Goal: Information Seeking & Learning: Learn about a topic

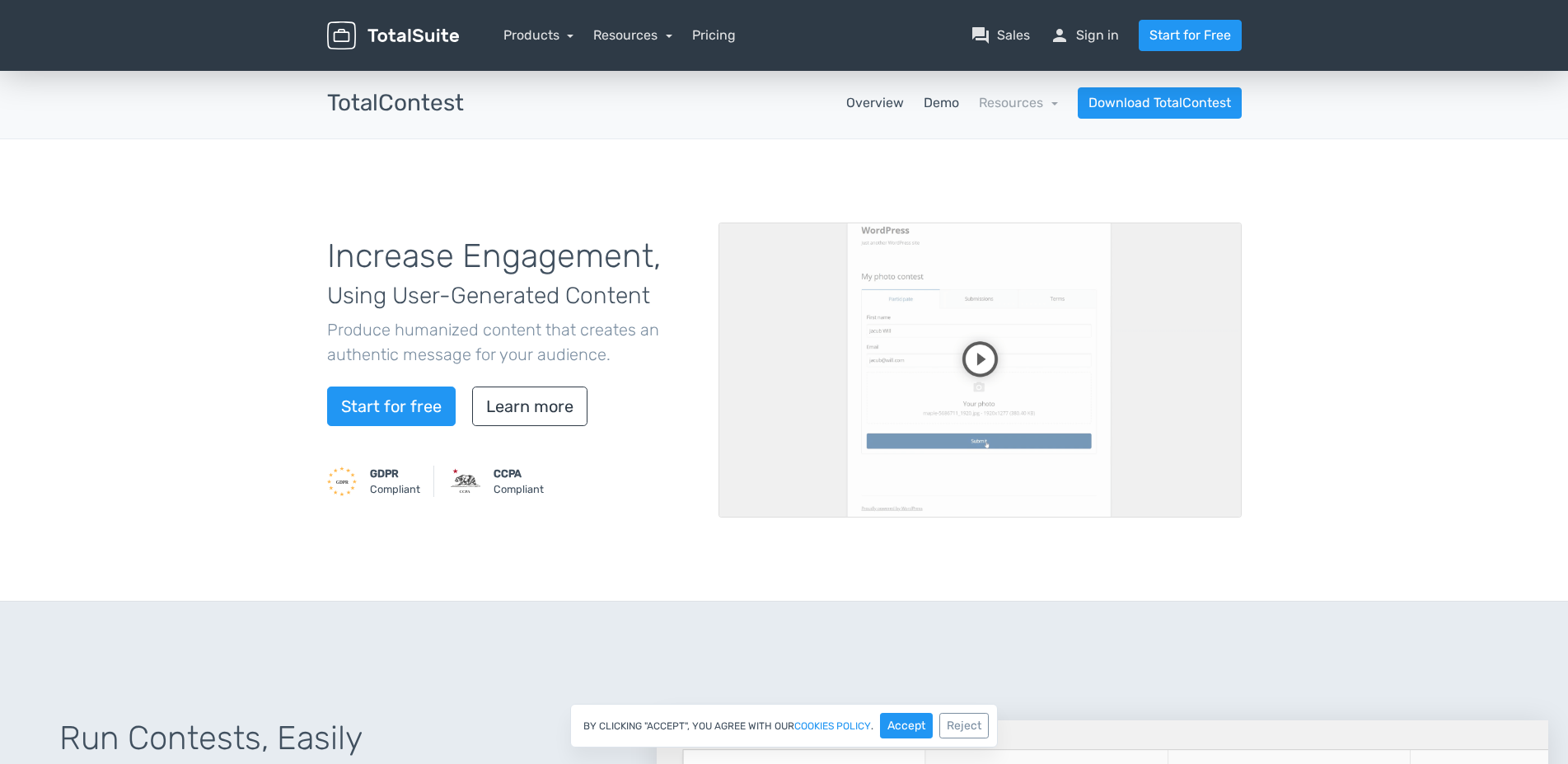
click at [934, 104] on link "Demo" at bounding box center [941, 102] width 35 height 20
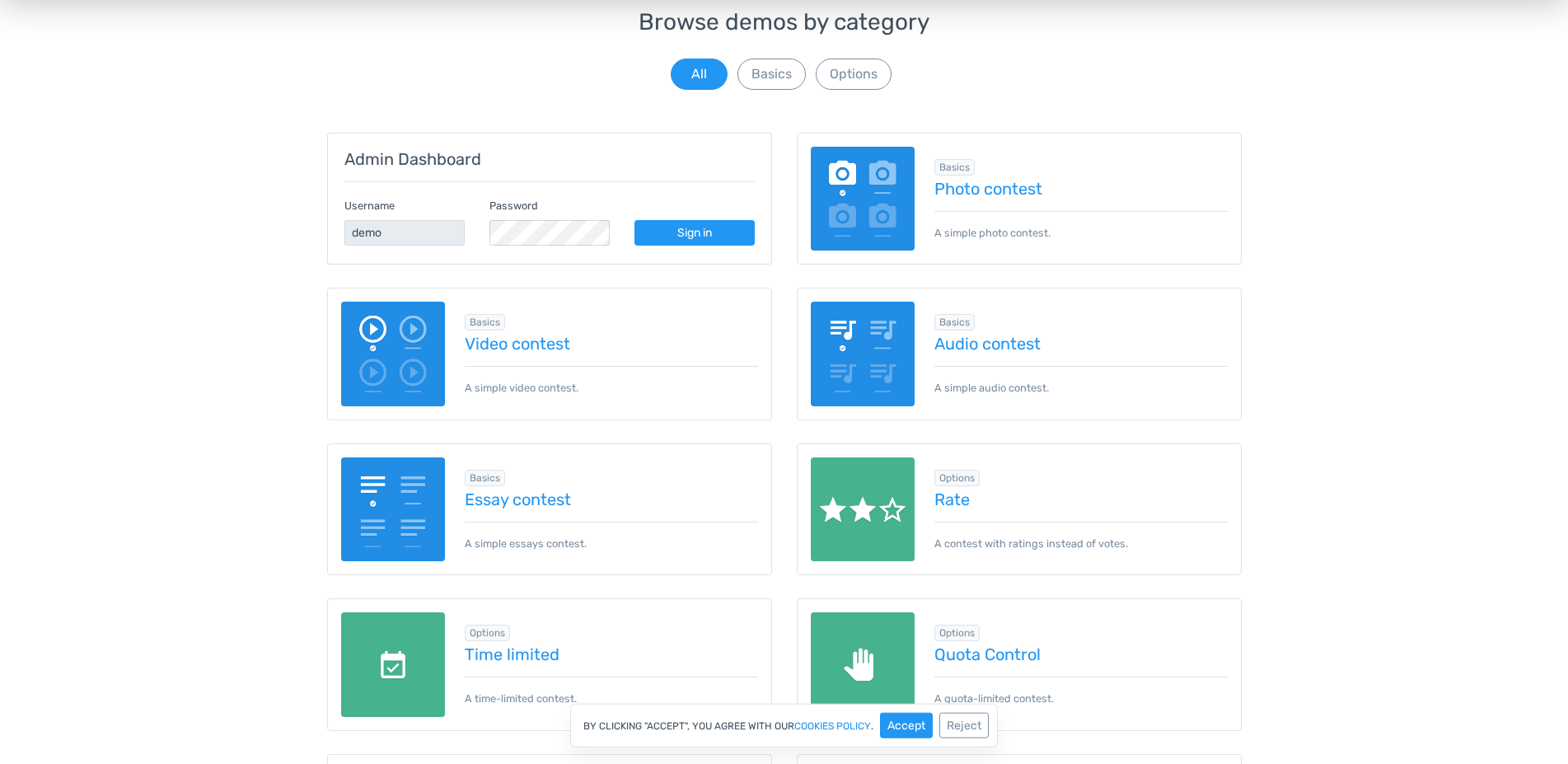
scroll to position [168, 0]
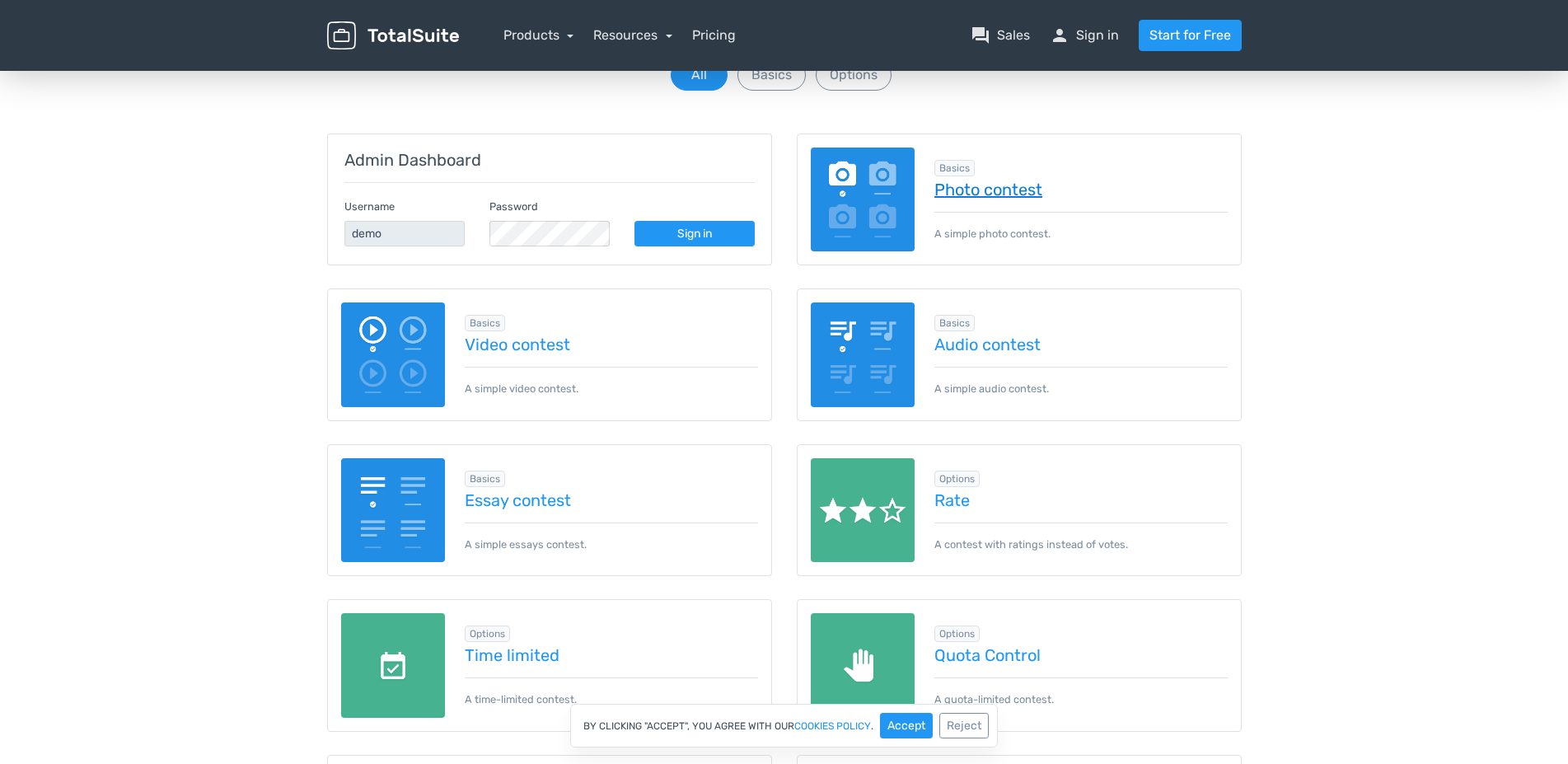
click at [1004, 187] on link "Photo contest" at bounding box center [1080, 189] width 294 height 18
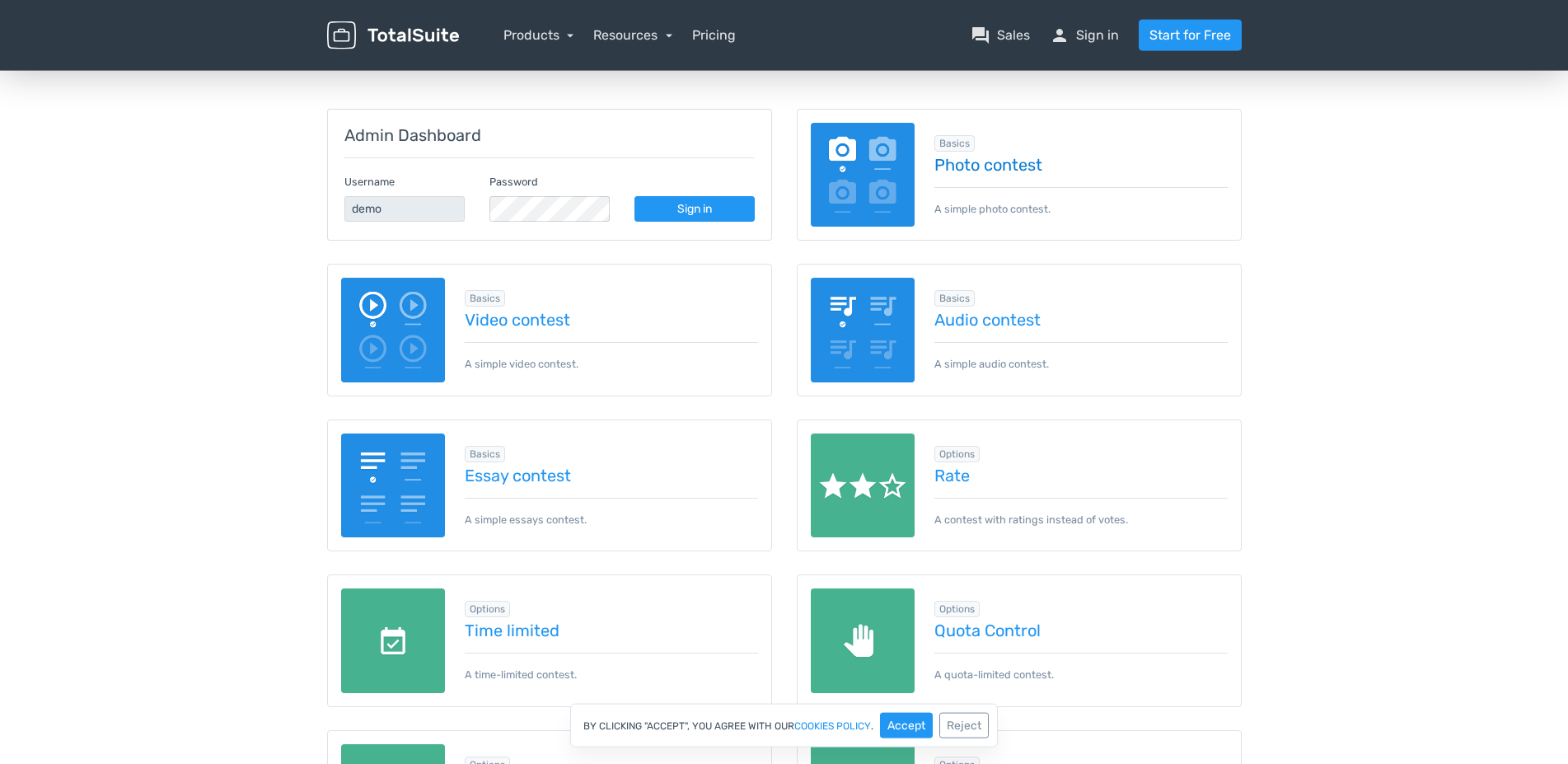
scroll to position [252, 0]
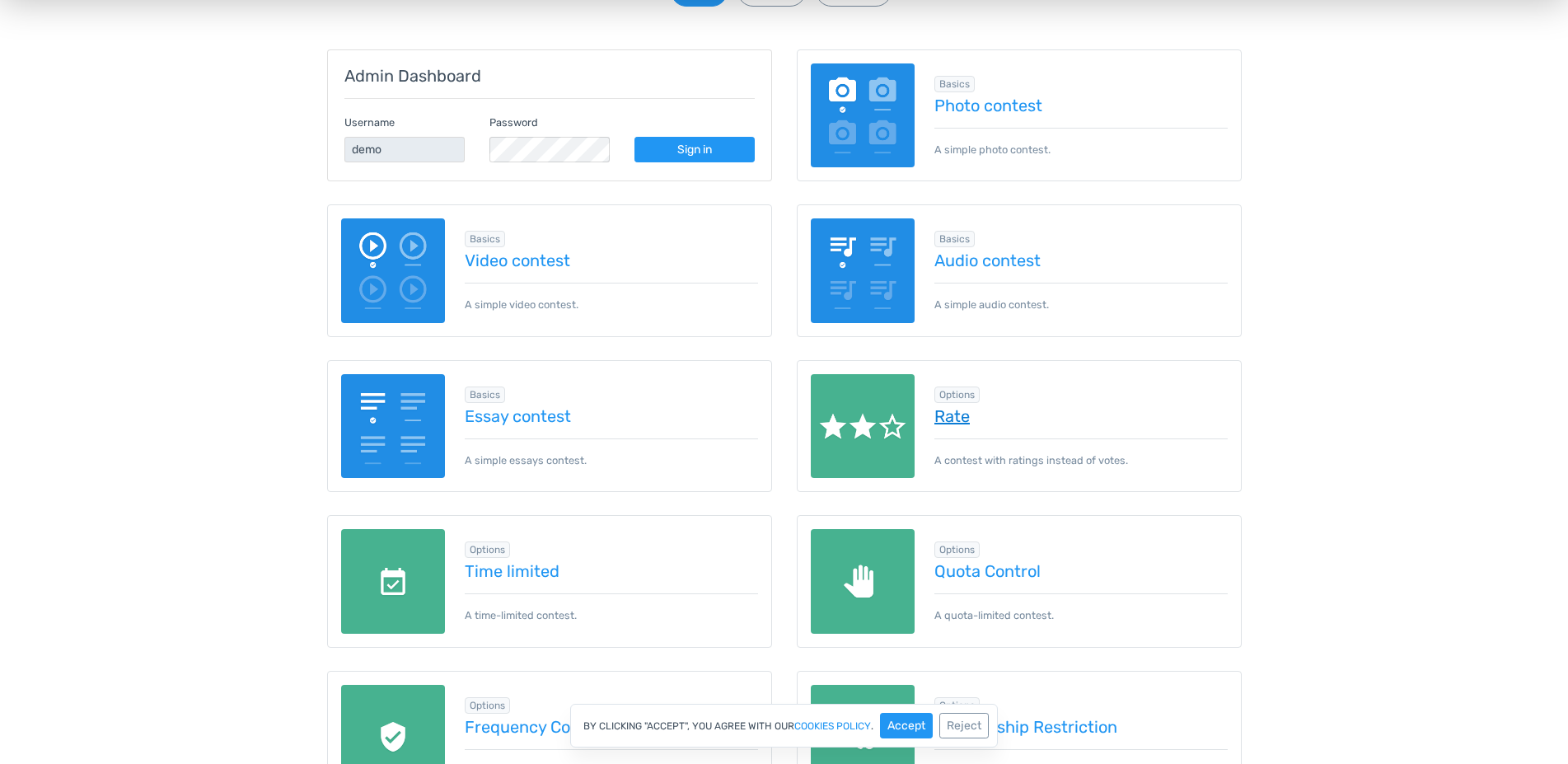
click at [961, 415] on link "Rate" at bounding box center [1080, 416] width 294 height 18
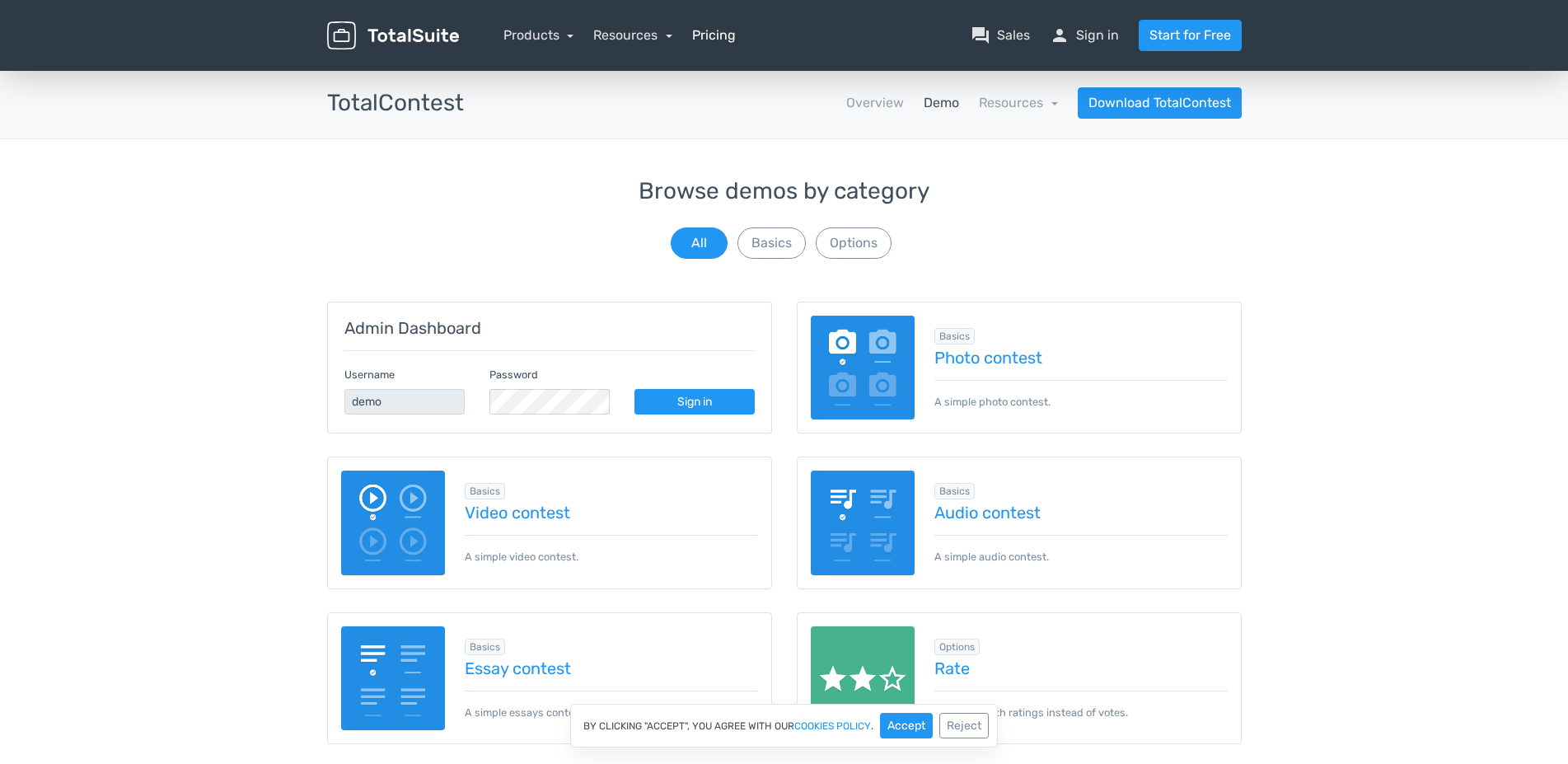
click at [724, 37] on link "Pricing" at bounding box center [714, 35] width 44 height 20
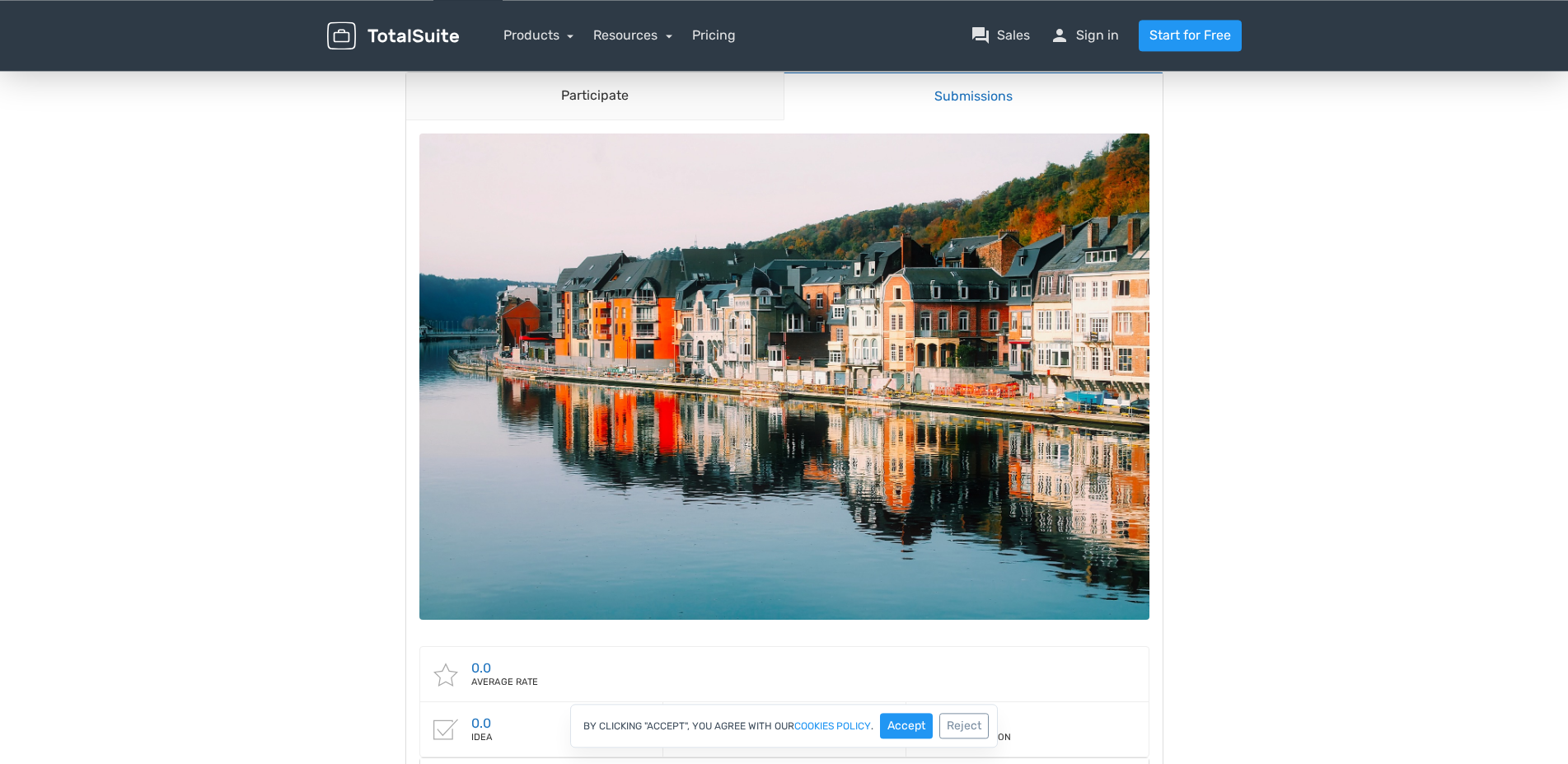
scroll to position [168, 0]
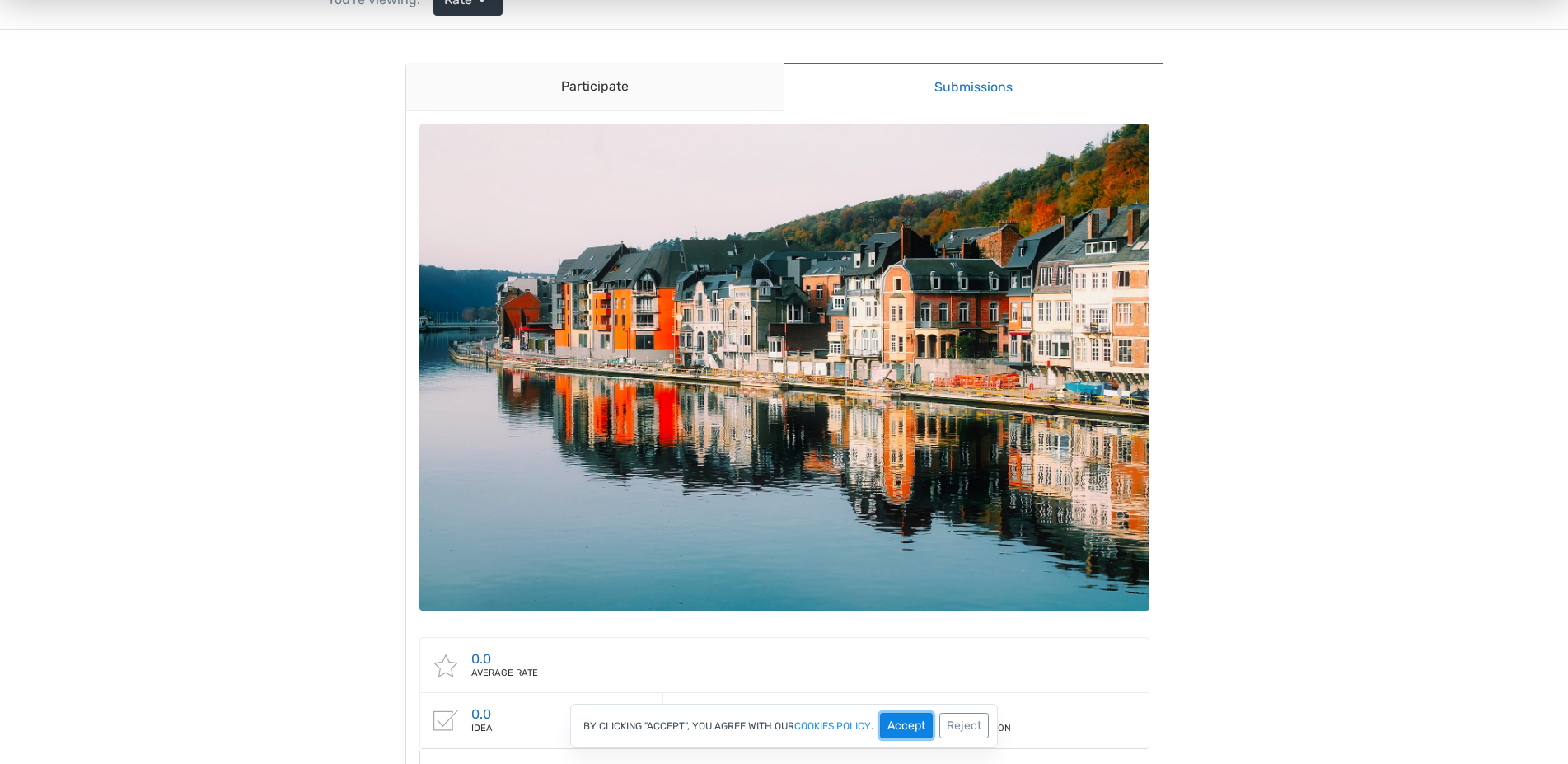
click at [909, 723] on button "Accept" at bounding box center [905, 725] width 53 height 26
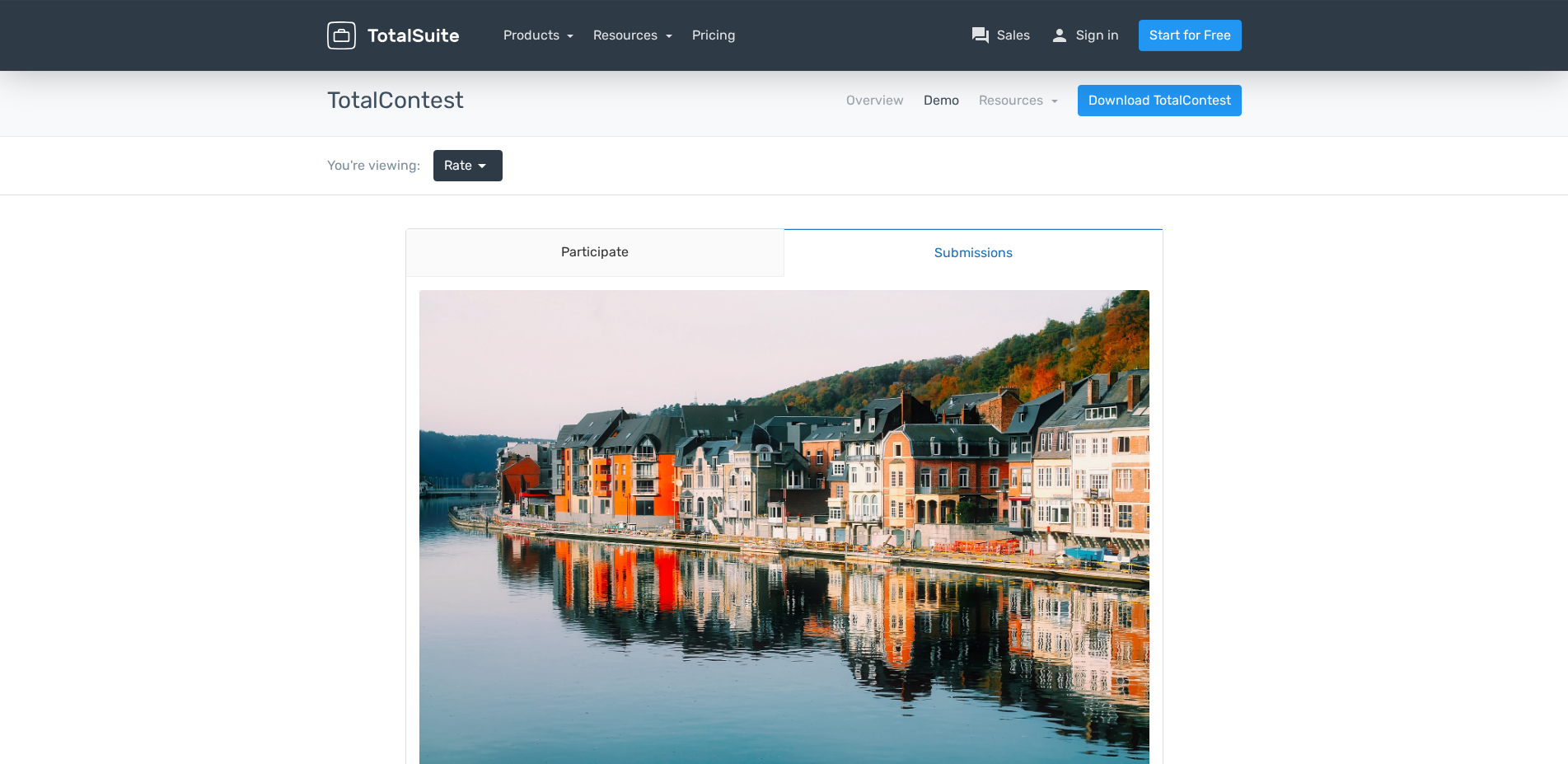
scroll to position [0, 0]
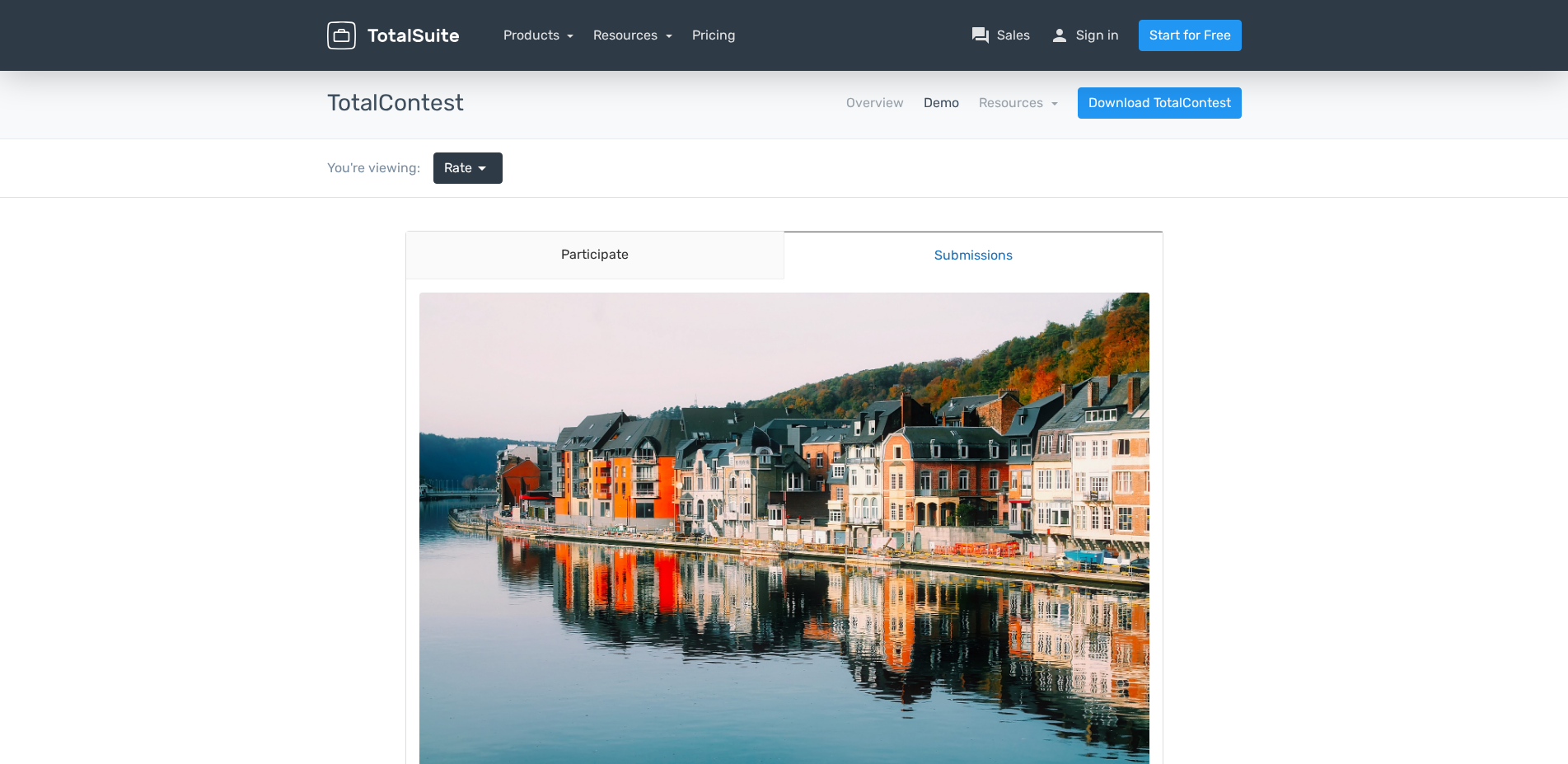
click at [980, 258] on link "Submissions" at bounding box center [972, 254] width 379 height 49
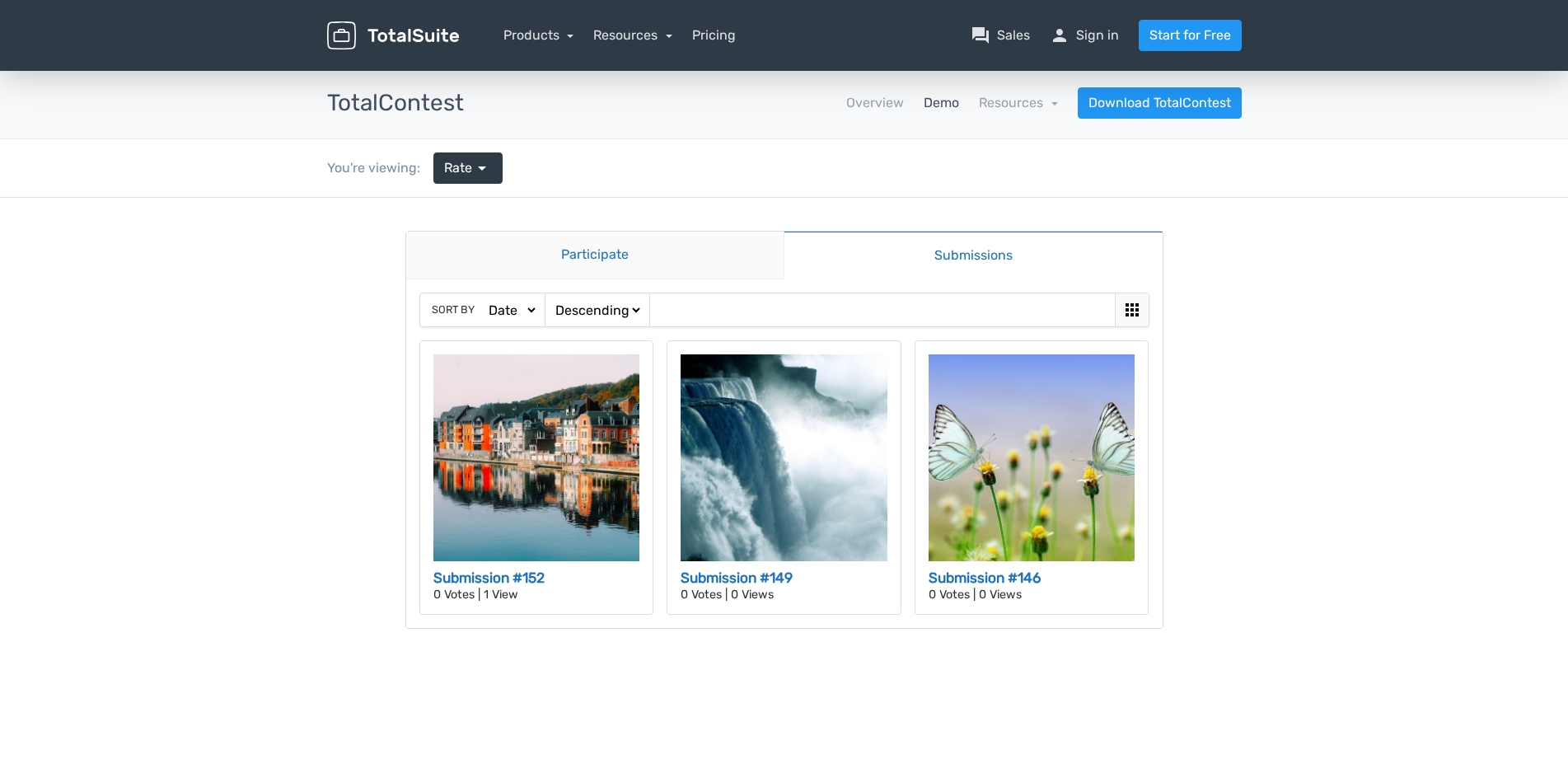
click at [587, 253] on link "Participate" at bounding box center [596, 255] width 379 height 48
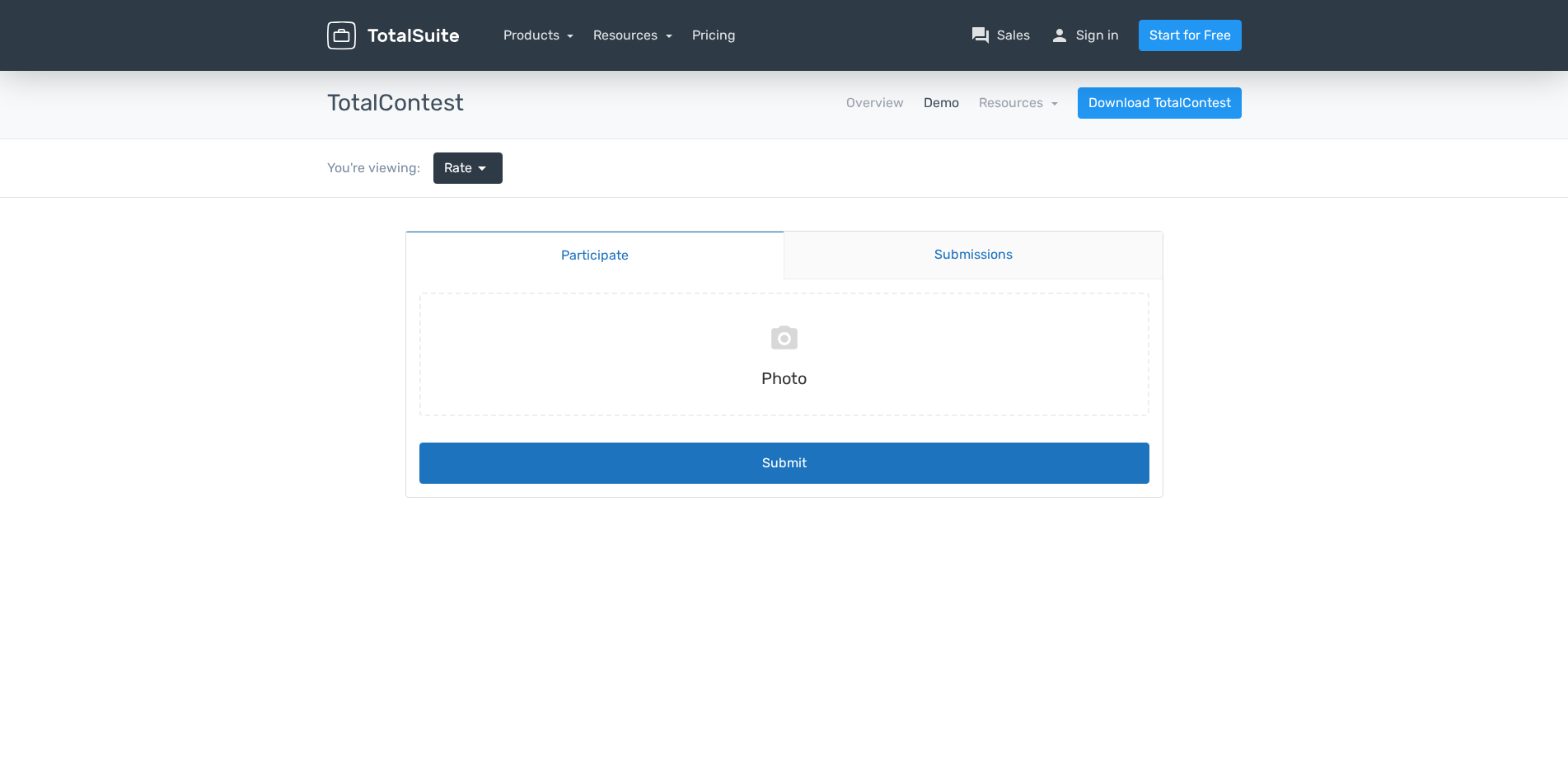
click at [968, 260] on link "Submissions" at bounding box center [972, 255] width 379 height 48
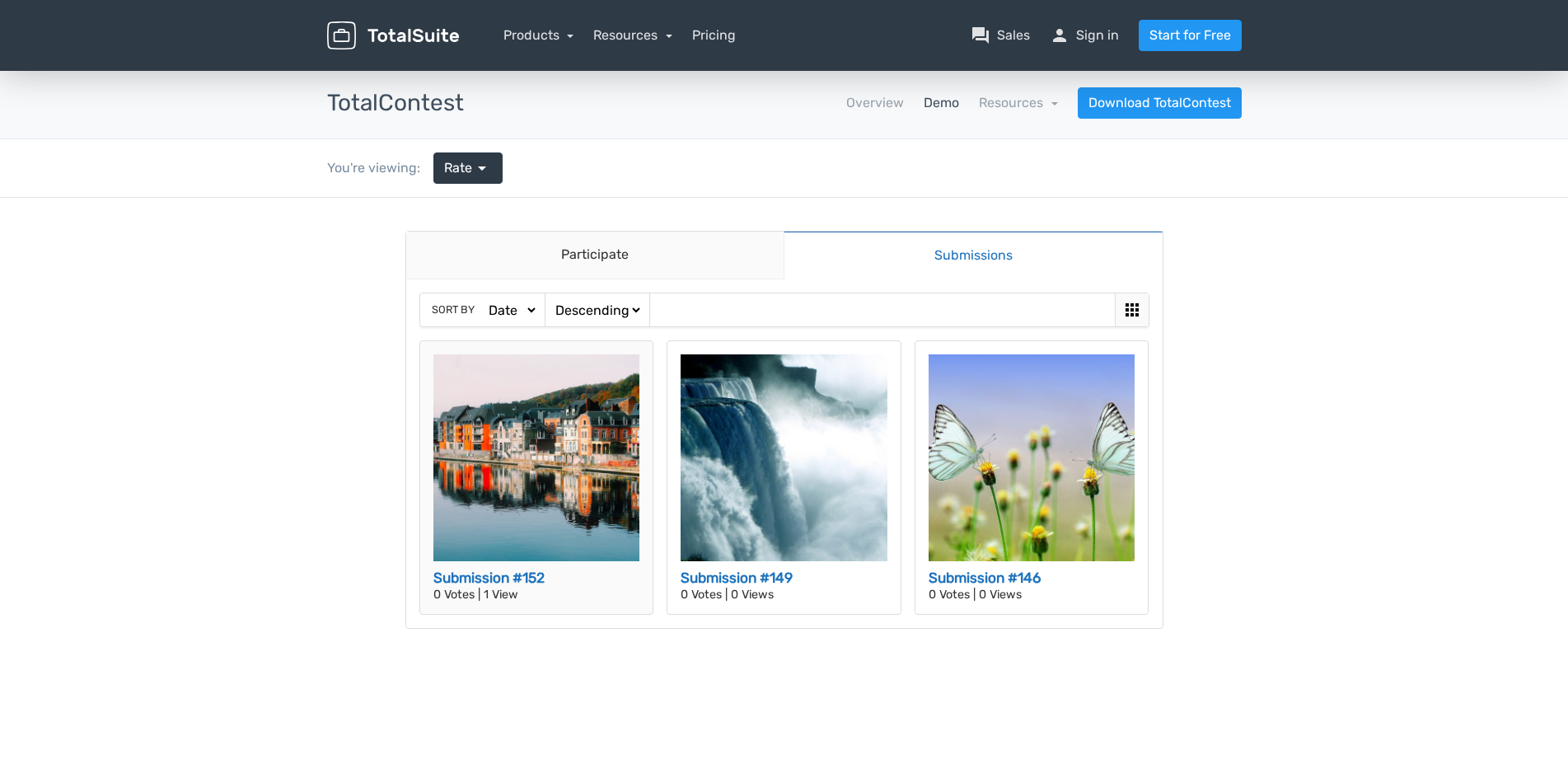
click at [555, 473] on img at bounding box center [536, 458] width 207 height 207
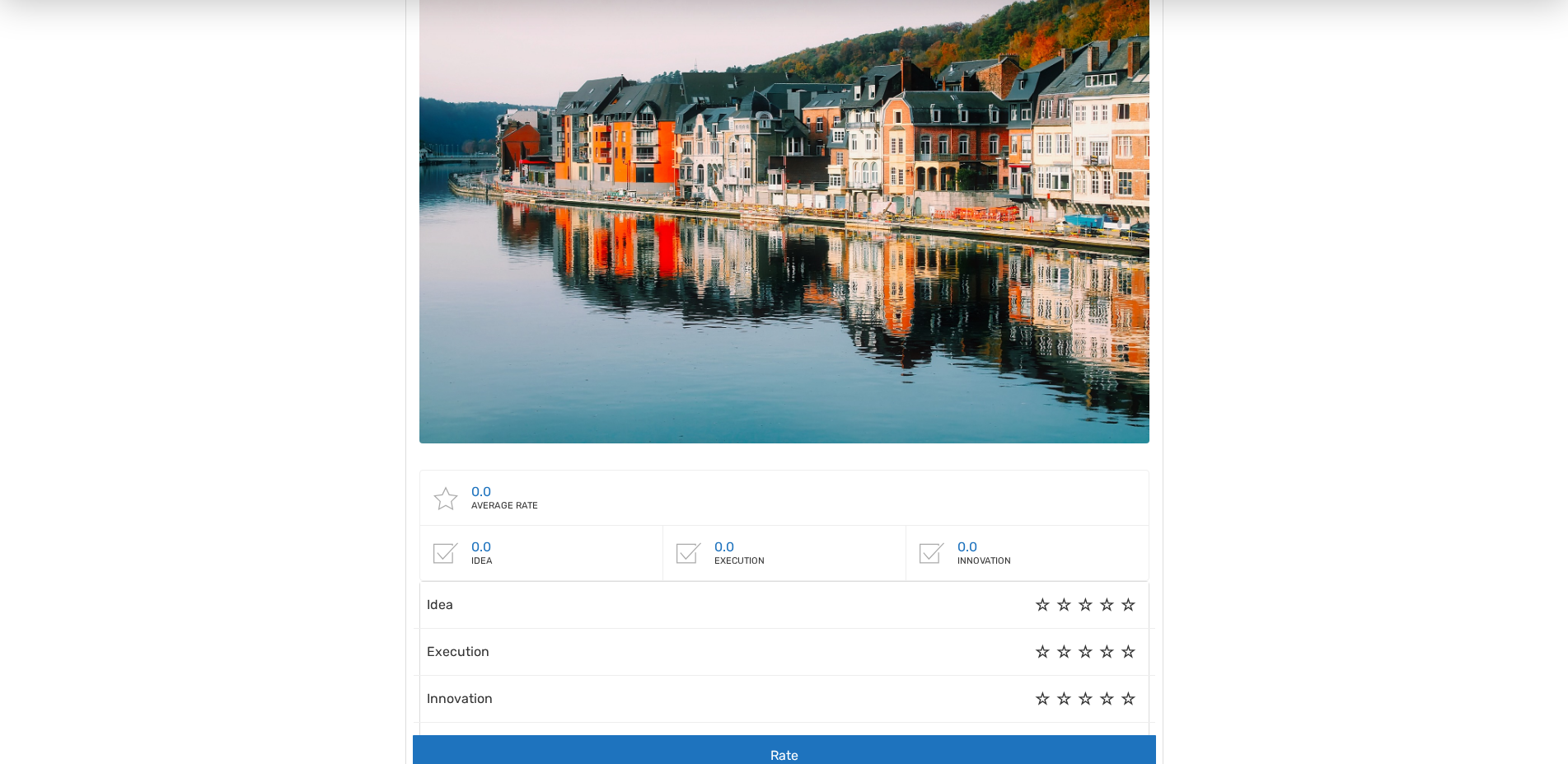
scroll to position [337, 0]
click at [1126, 604] on label "5" at bounding box center [1128, 604] width 15 height 0
click at [1133, 651] on label "5" at bounding box center [1128, 651] width 15 height 0
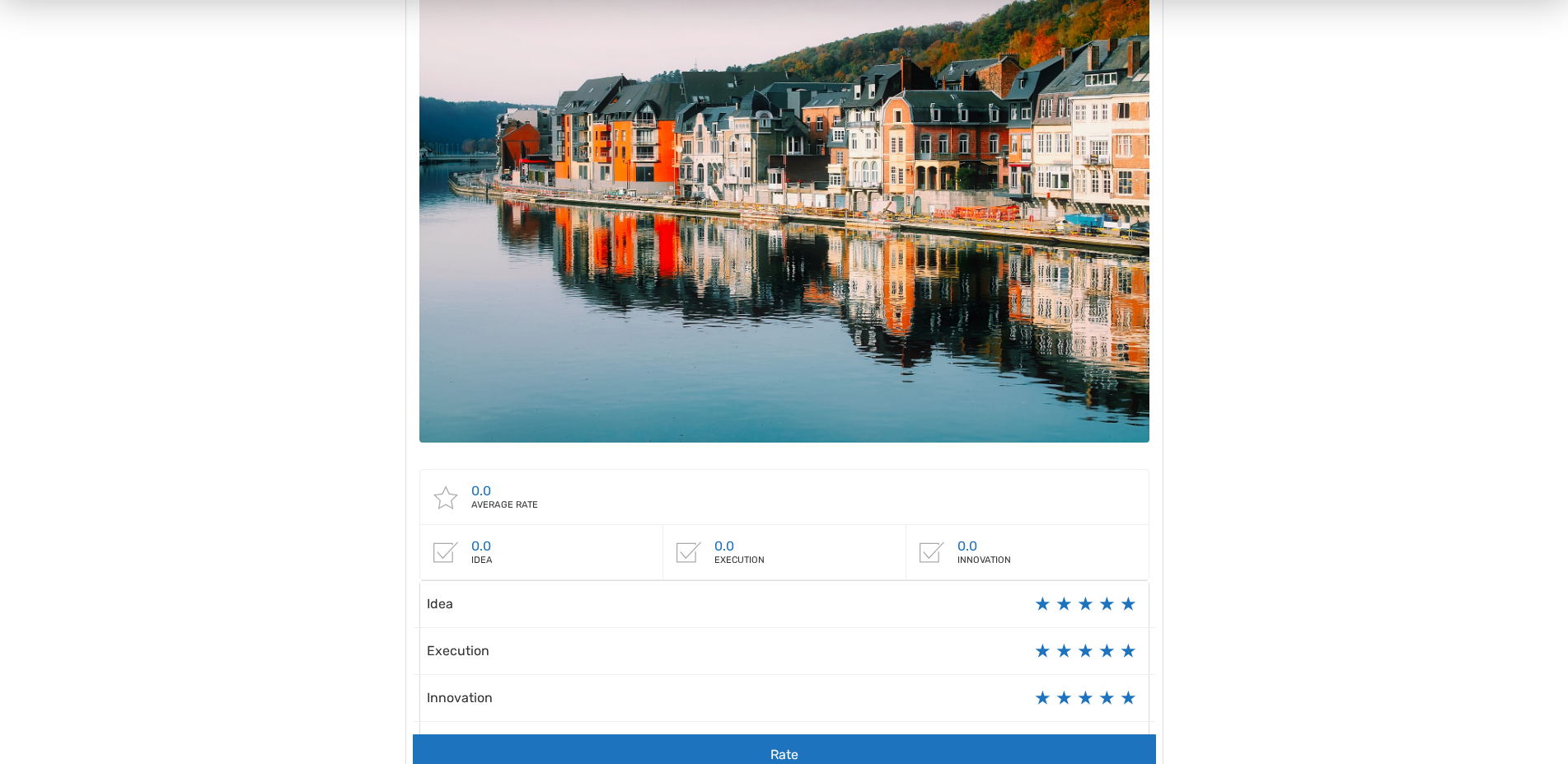
click at [1127, 698] on label "5" at bounding box center [1128, 698] width 15 height 0
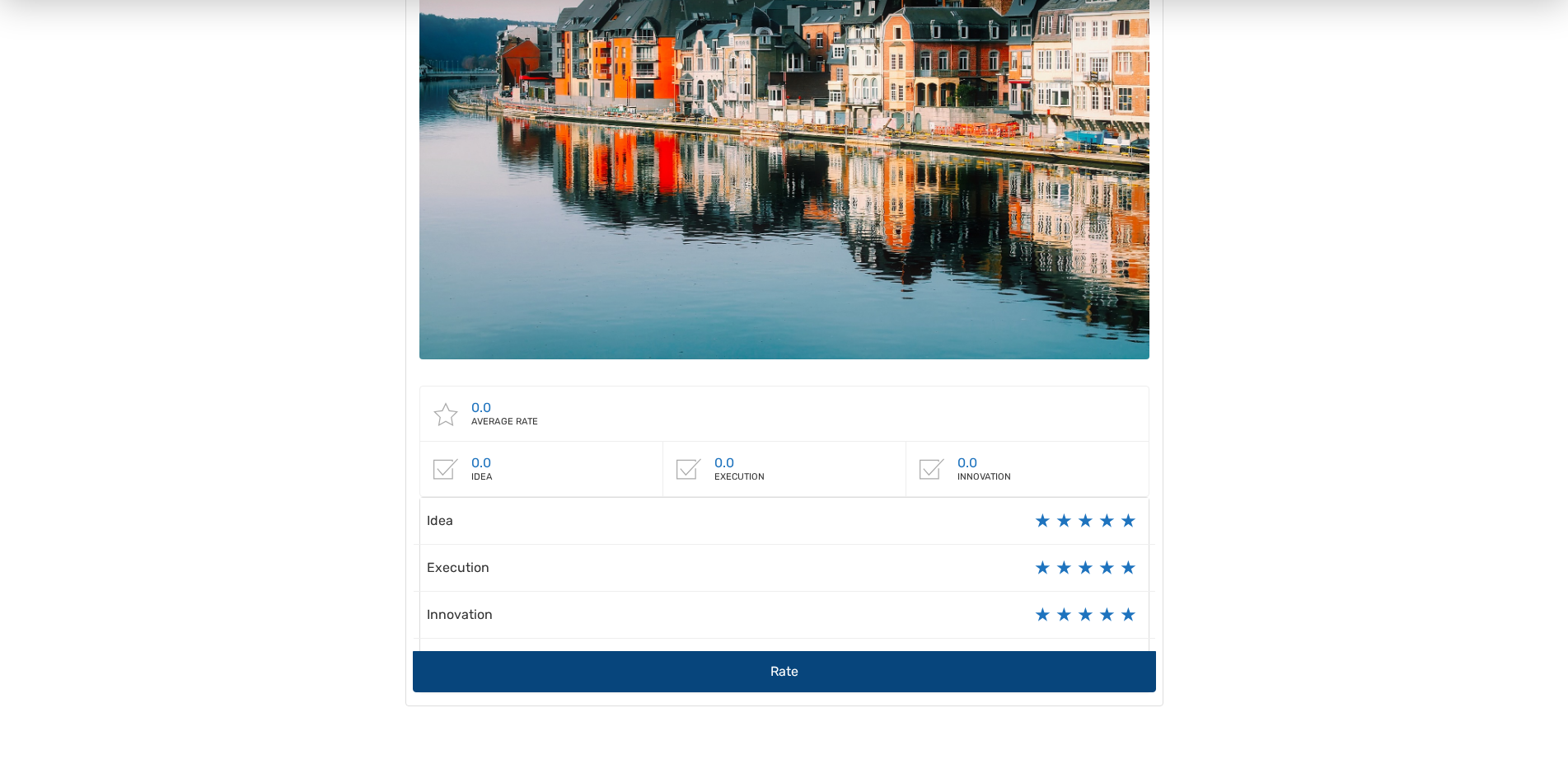
scroll to position [420, 0]
click at [792, 665] on button "Rate" at bounding box center [784, 670] width 743 height 41
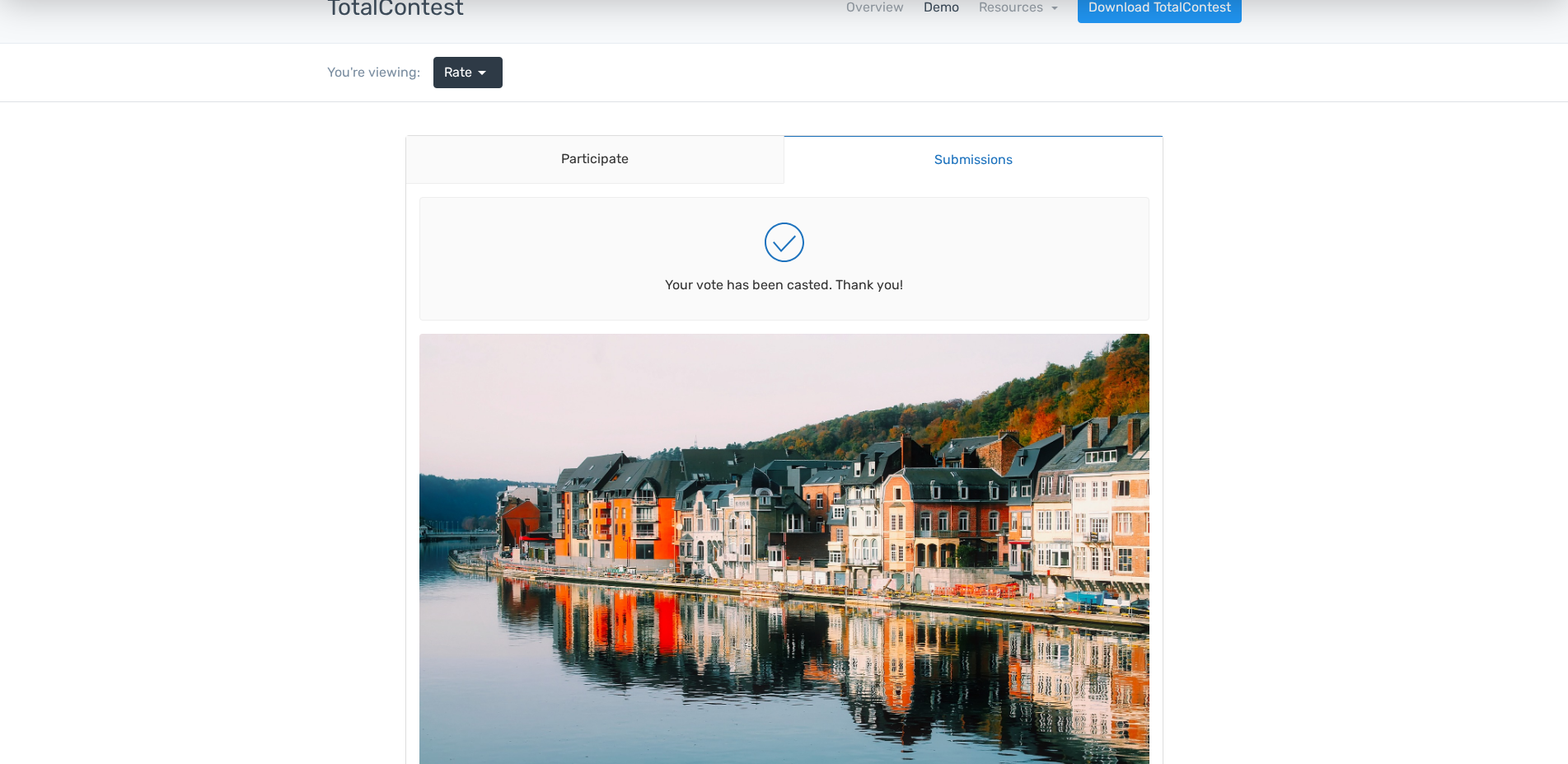
scroll to position [84, 0]
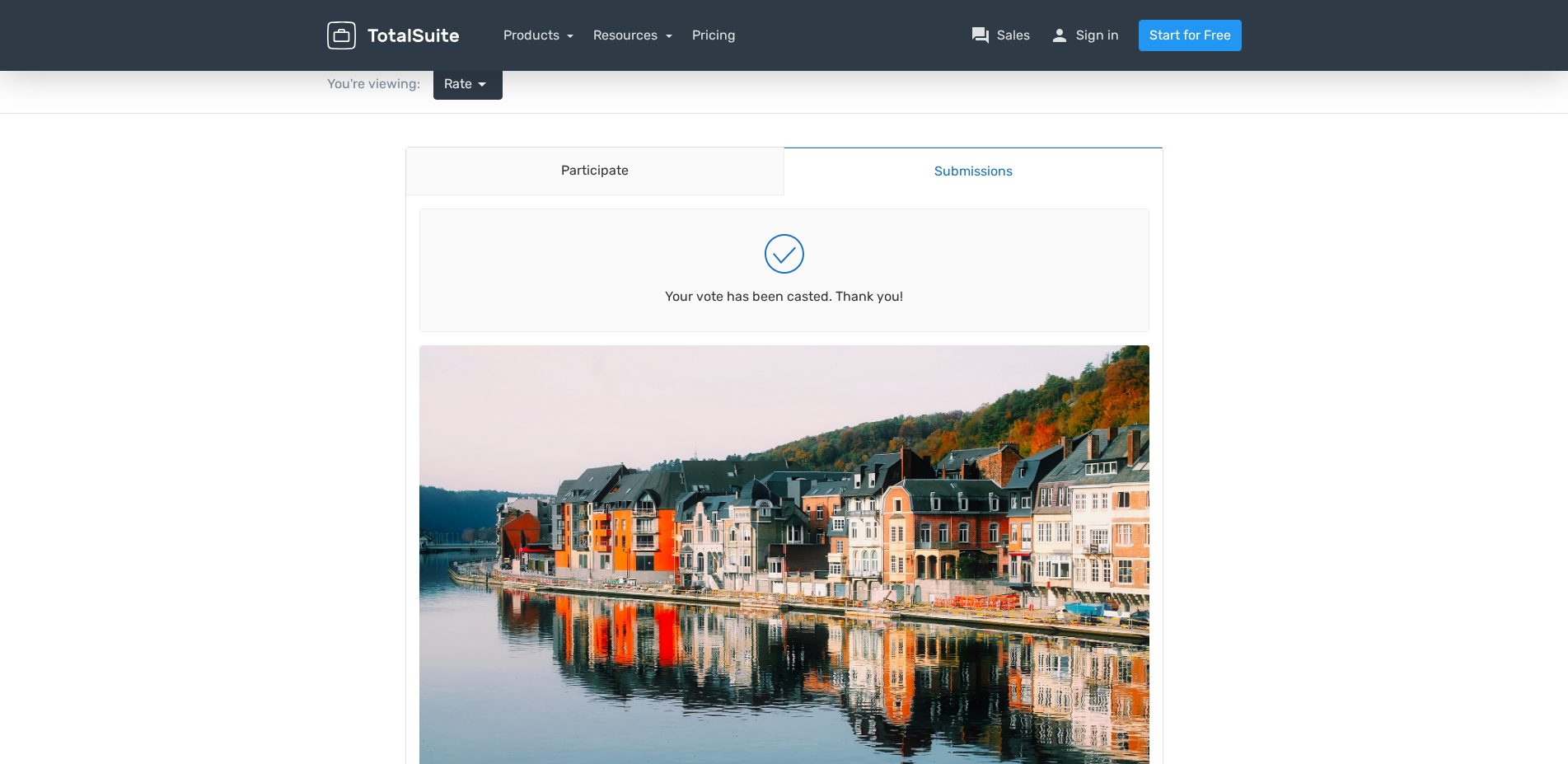
click at [966, 176] on link "Submissions" at bounding box center [972, 170] width 379 height 49
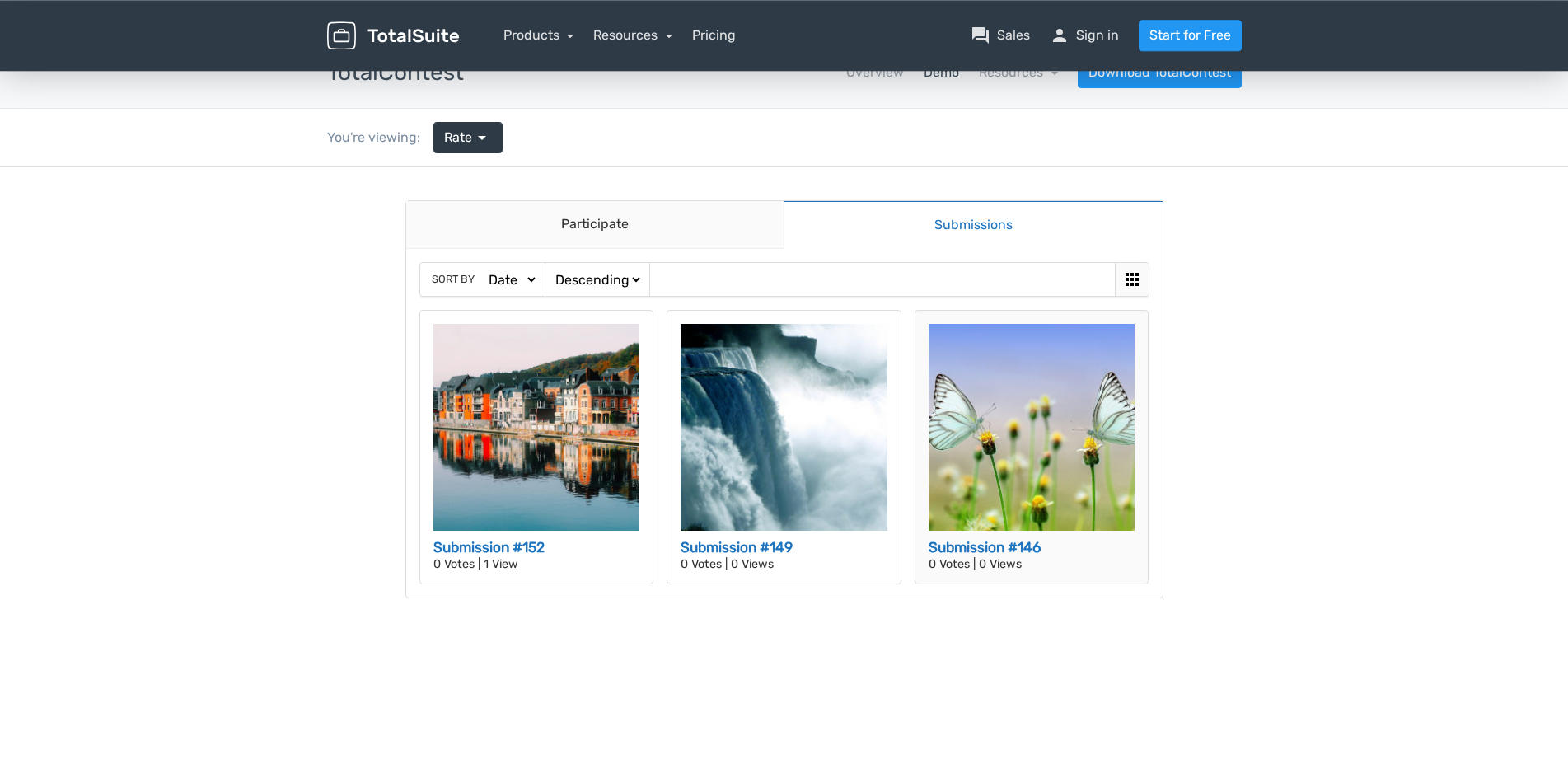
scroll to position [0, 0]
